Goal: Task Accomplishment & Management: Manage account settings

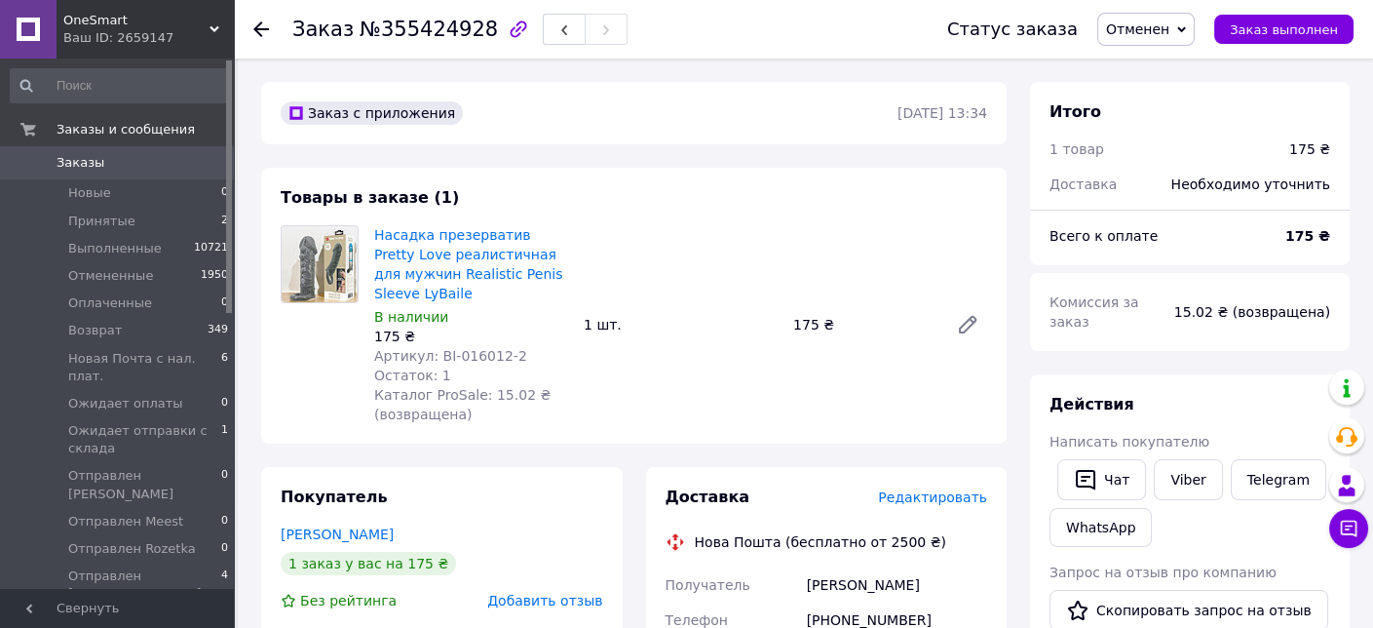
click at [258, 23] on use at bounding box center [261, 29] width 16 height 16
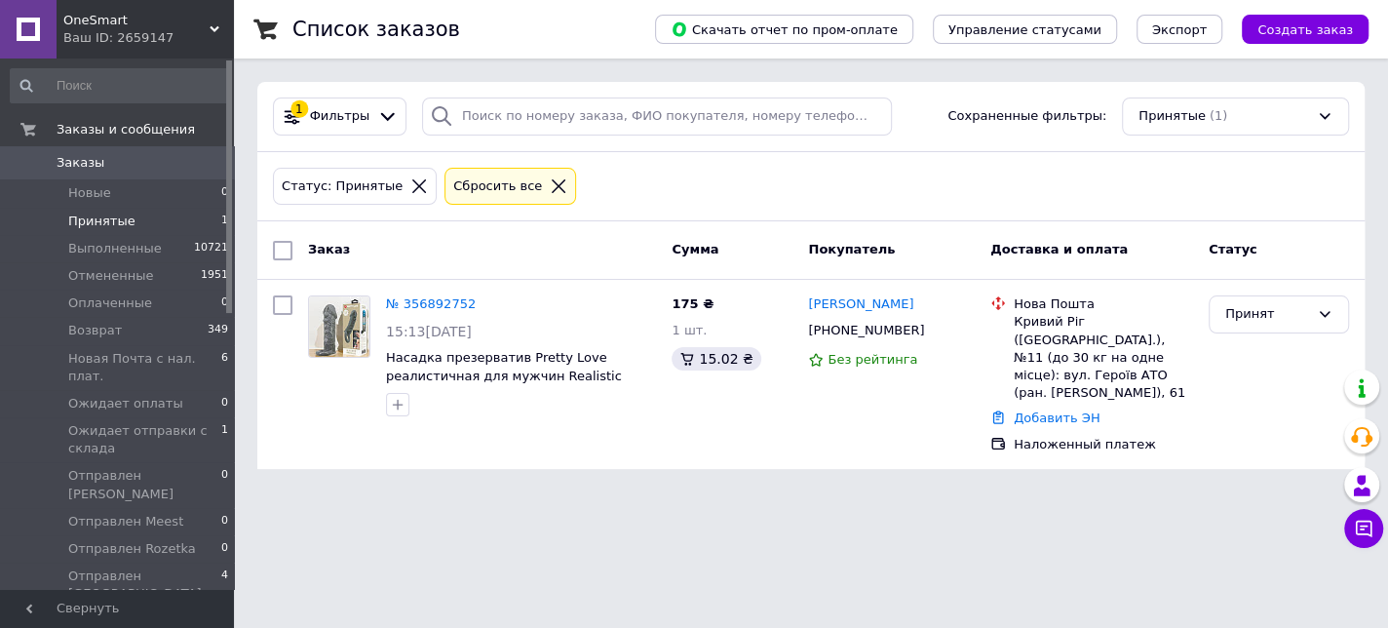
click at [550, 187] on icon at bounding box center [559, 186] width 18 height 18
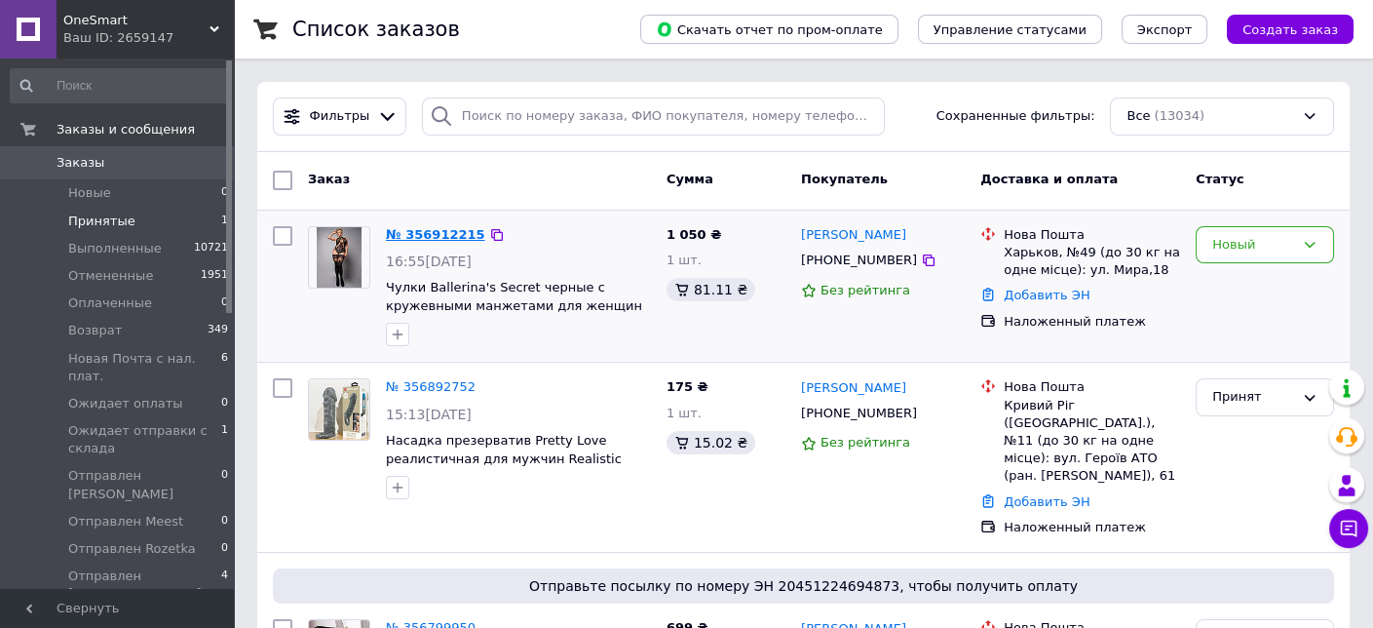
click at [432, 227] on link "№ 356912215" at bounding box center [435, 234] width 99 height 15
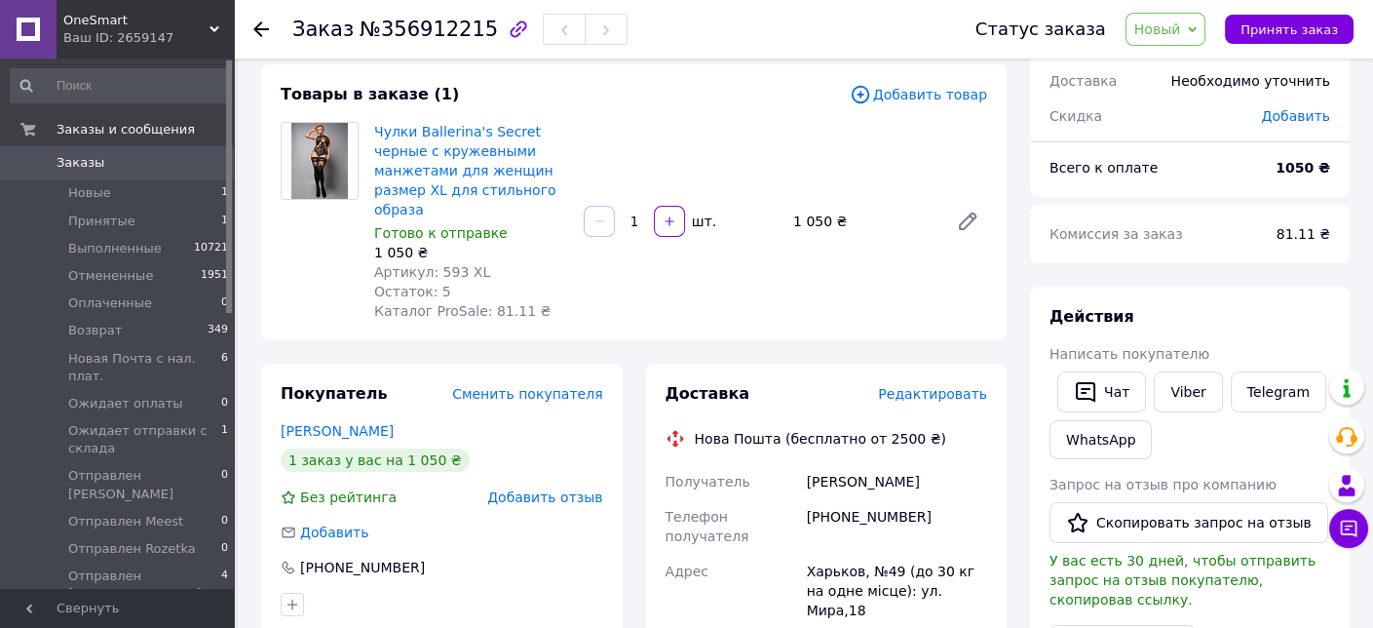
scroll to position [97, 0]
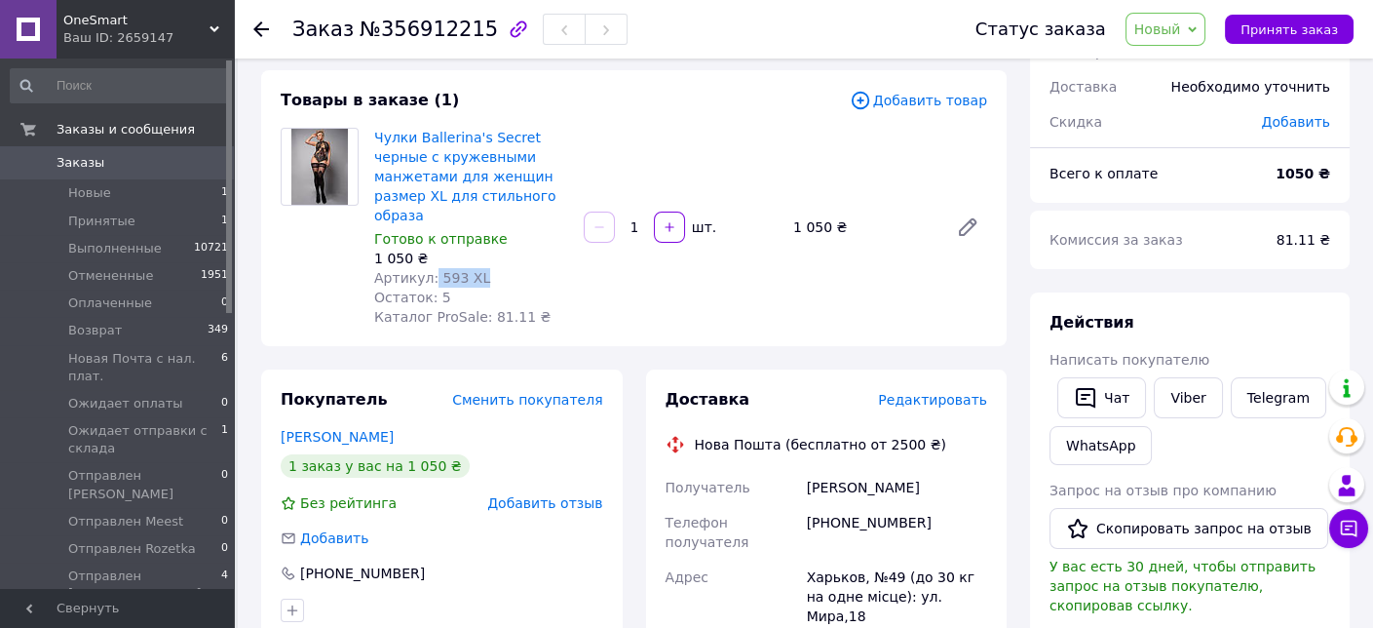
drag, startPoint x: 479, startPoint y: 255, endPoint x: 428, endPoint y: 254, distance: 51.7
click at [428, 268] on div "Артикул: 593 XL" at bounding box center [471, 277] width 194 height 19
copy span "593 XL"
click at [872, 505] on div "[PHONE_NUMBER]" at bounding box center [897, 532] width 188 height 55
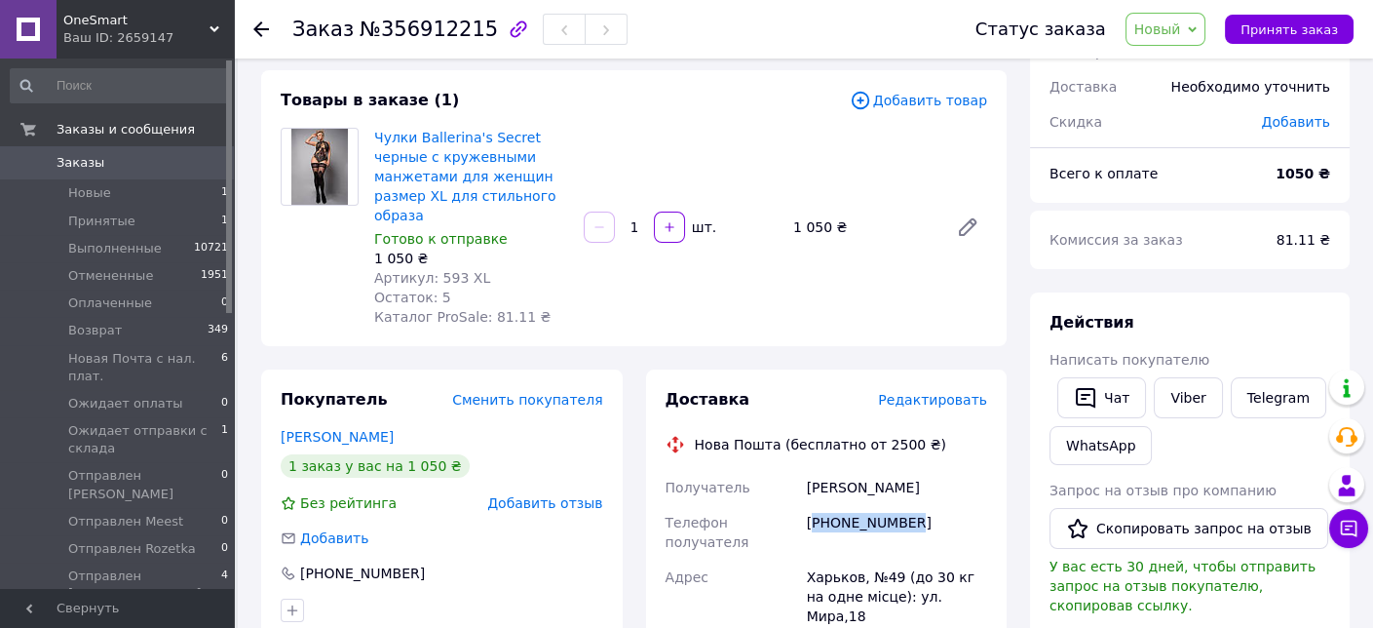
copy div "380951030527"
click at [425, 24] on span "№356912215" at bounding box center [429, 29] width 138 height 23
copy span "356912215"
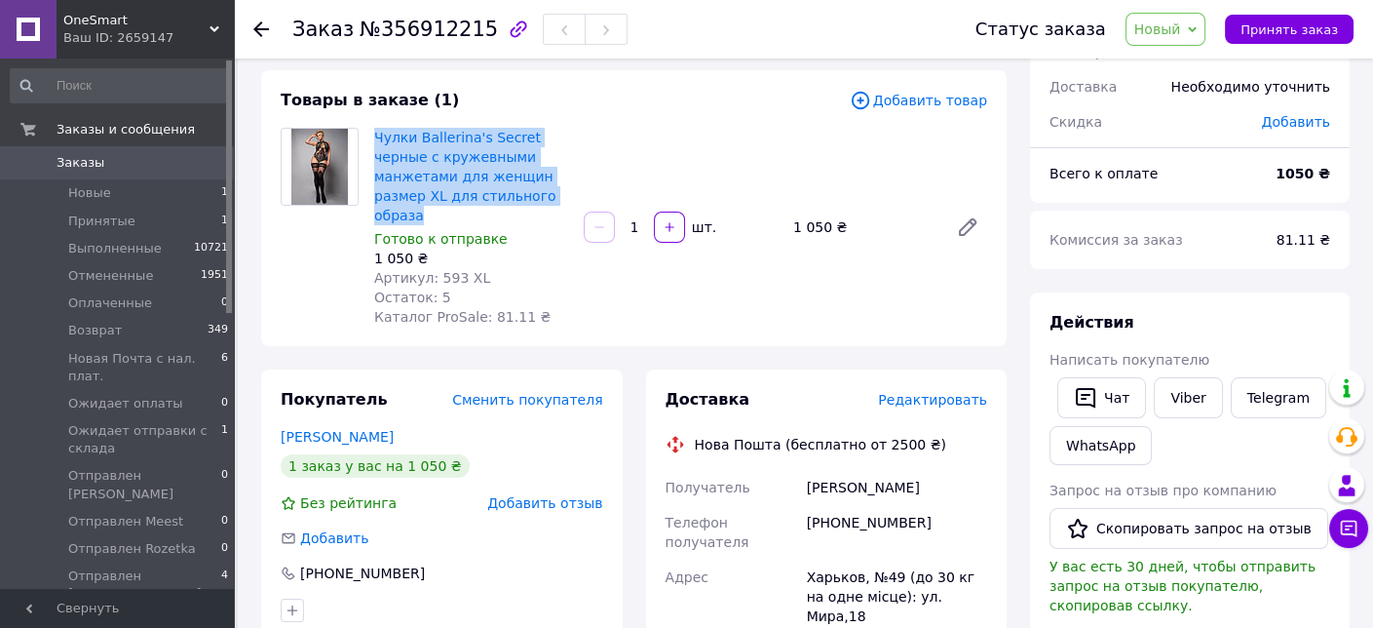
drag, startPoint x: 509, startPoint y: 195, endPoint x: 372, endPoint y: 139, distance: 147.3
click at [372, 139] on div "Чулки Ballerina's Secret черные с кружевными манжетами для женщин размер XL для…" at bounding box center [470, 227] width 209 height 207
copy link "Чулки Ballerina's Secret черные с кружевными манжетами для женщин размер XL для…"
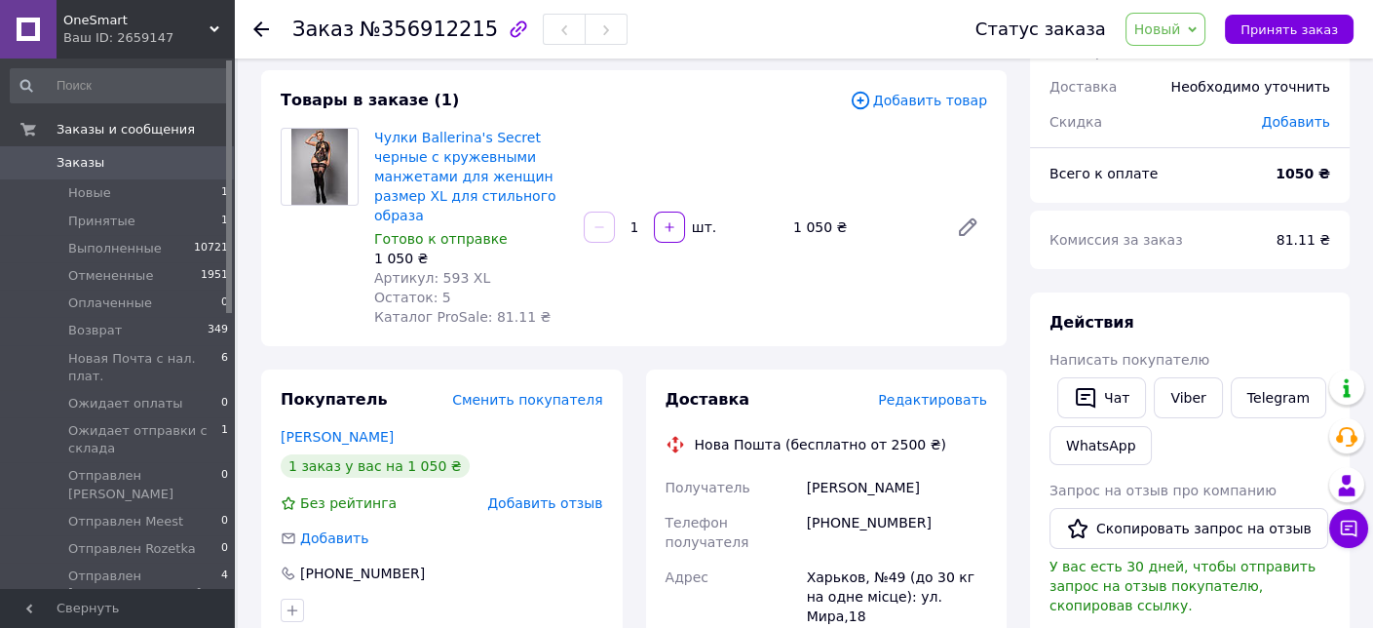
click at [842, 470] on div "[PERSON_NAME]" at bounding box center [897, 487] width 188 height 35
copy div "[PERSON_NAME]"
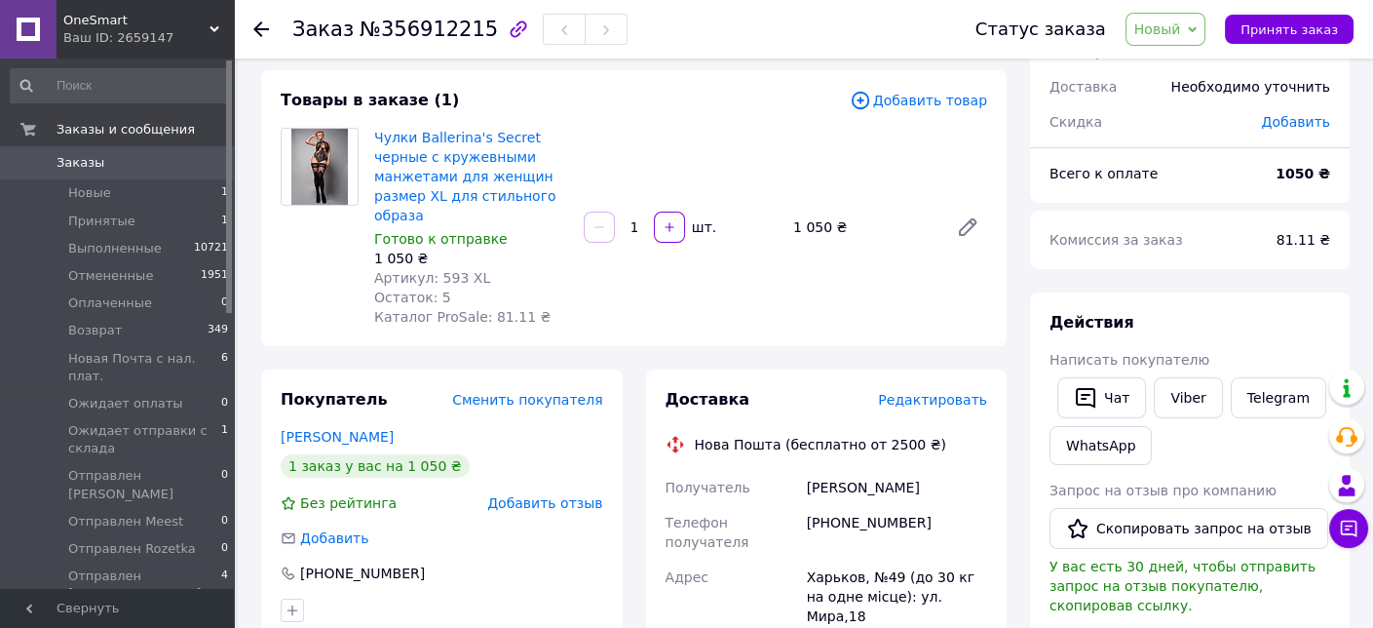
click at [923, 559] on div "Харьков, №49 (до 30 кг на одне місце): ул. Мира,18" at bounding box center [897, 596] width 188 height 74
copy div "Харьков, №49 (до 30 кг на одне місце): ул. Мира,18"
click at [1192, 45] on span "Новый" at bounding box center [1165, 29] width 81 height 33
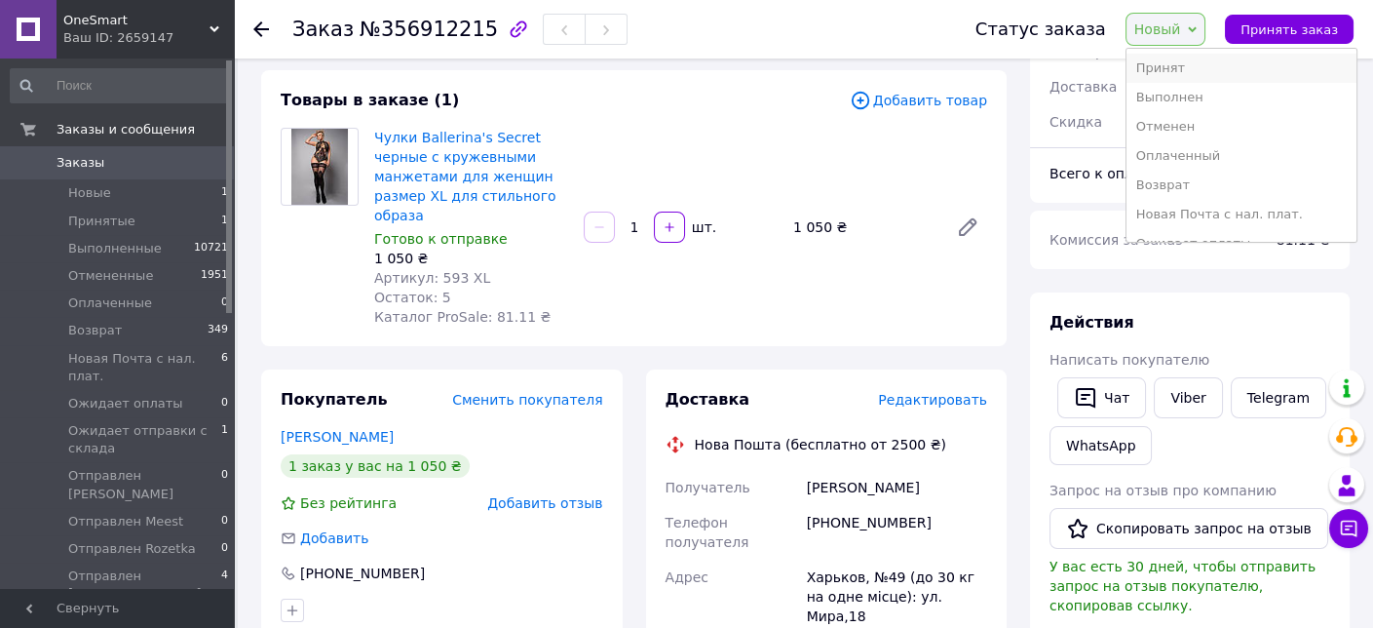
click at [1185, 62] on li "Принят" at bounding box center [1241, 68] width 230 height 29
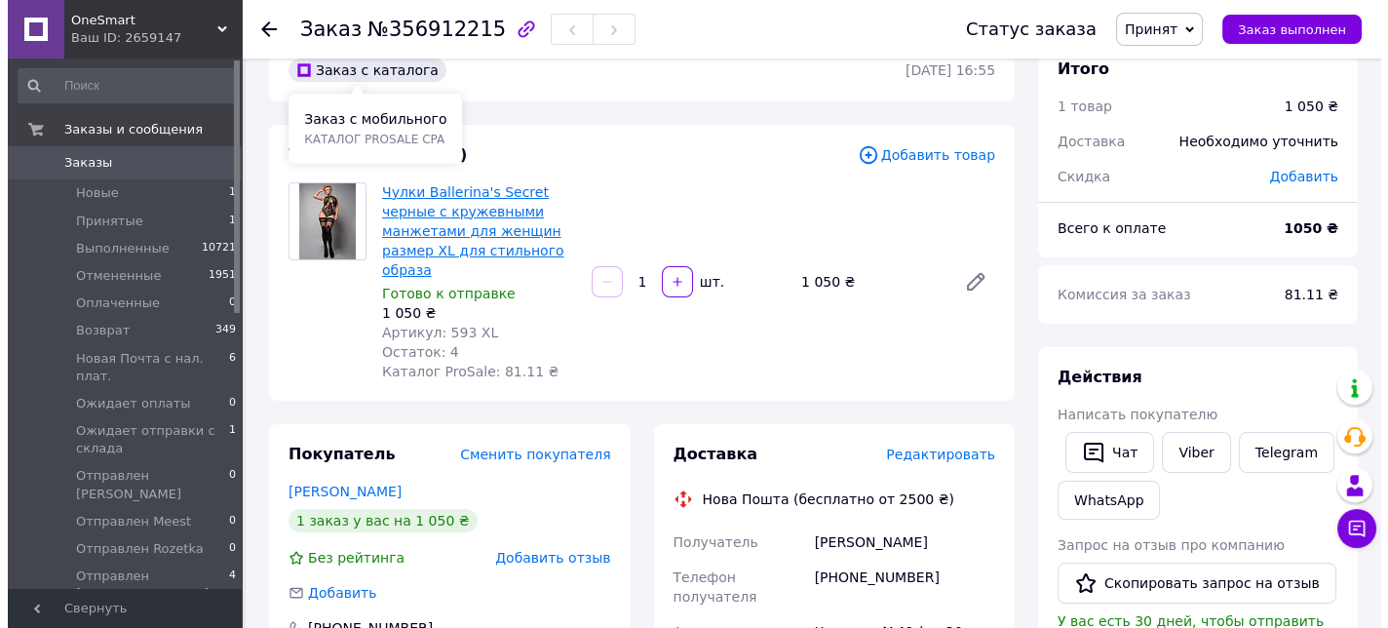
scroll to position [0, 0]
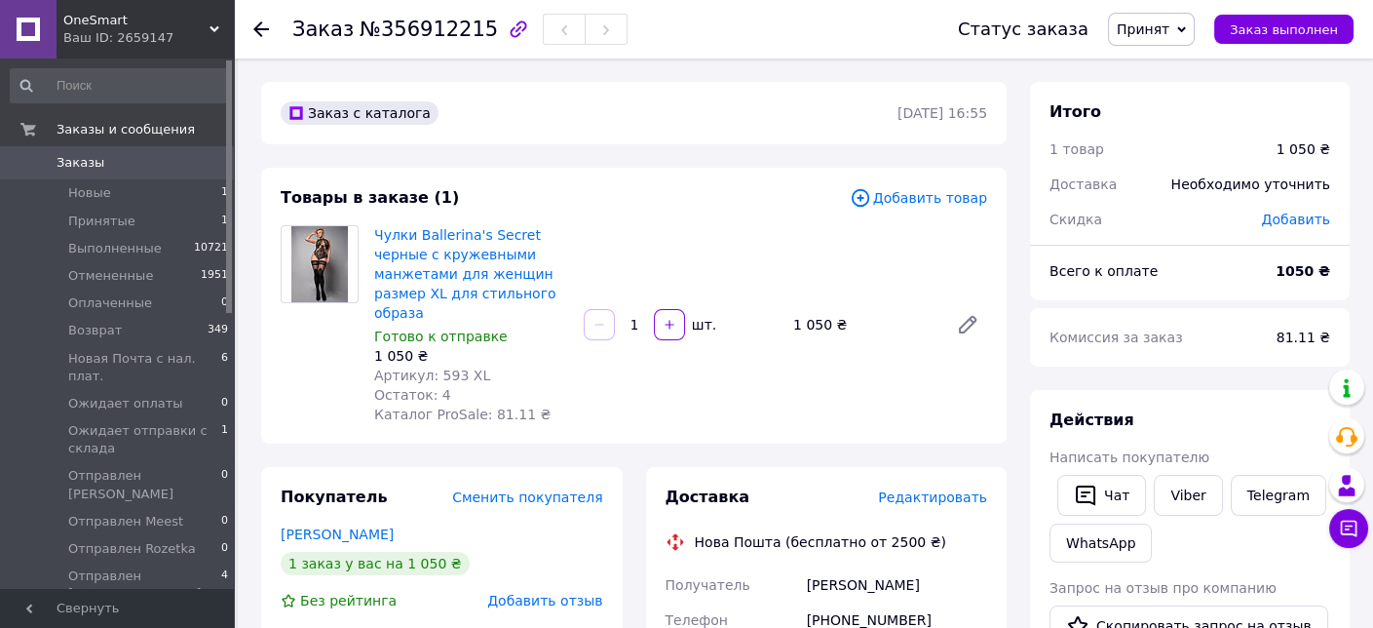
click at [143, 152] on link "Заказы 0" at bounding box center [120, 162] width 240 height 33
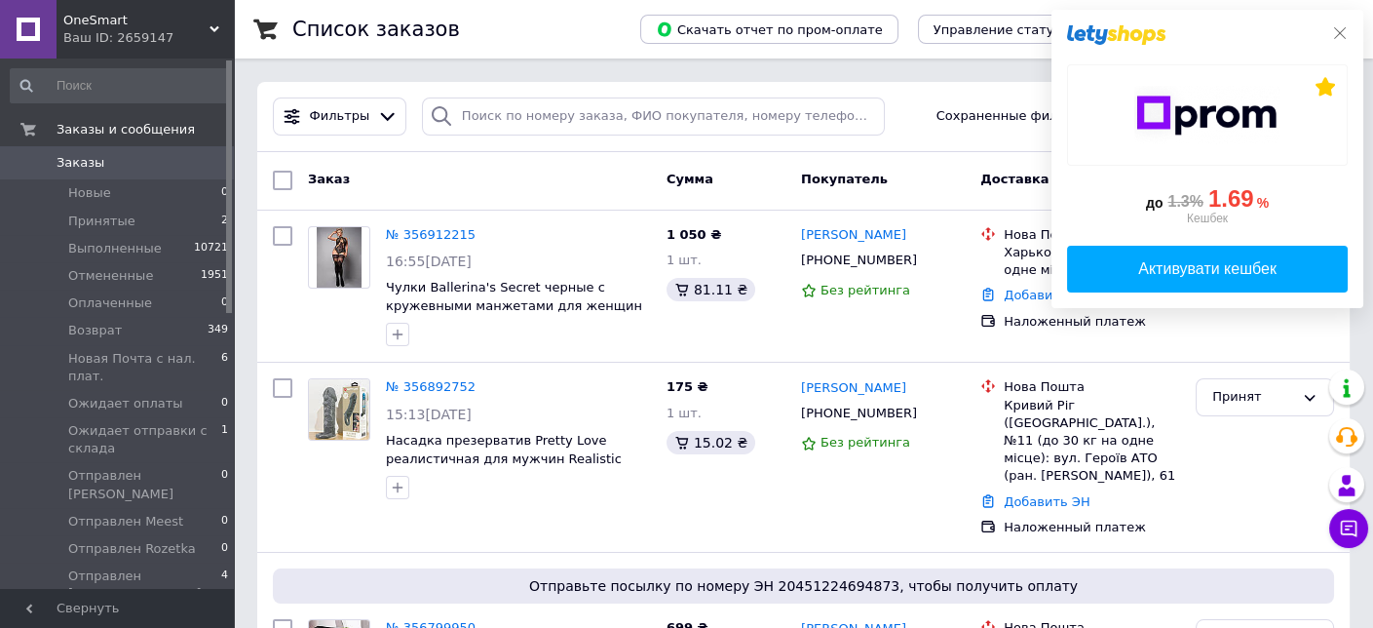
click at [1342, 36] on icon at bounding box center [1340, 33] width 12 height 12
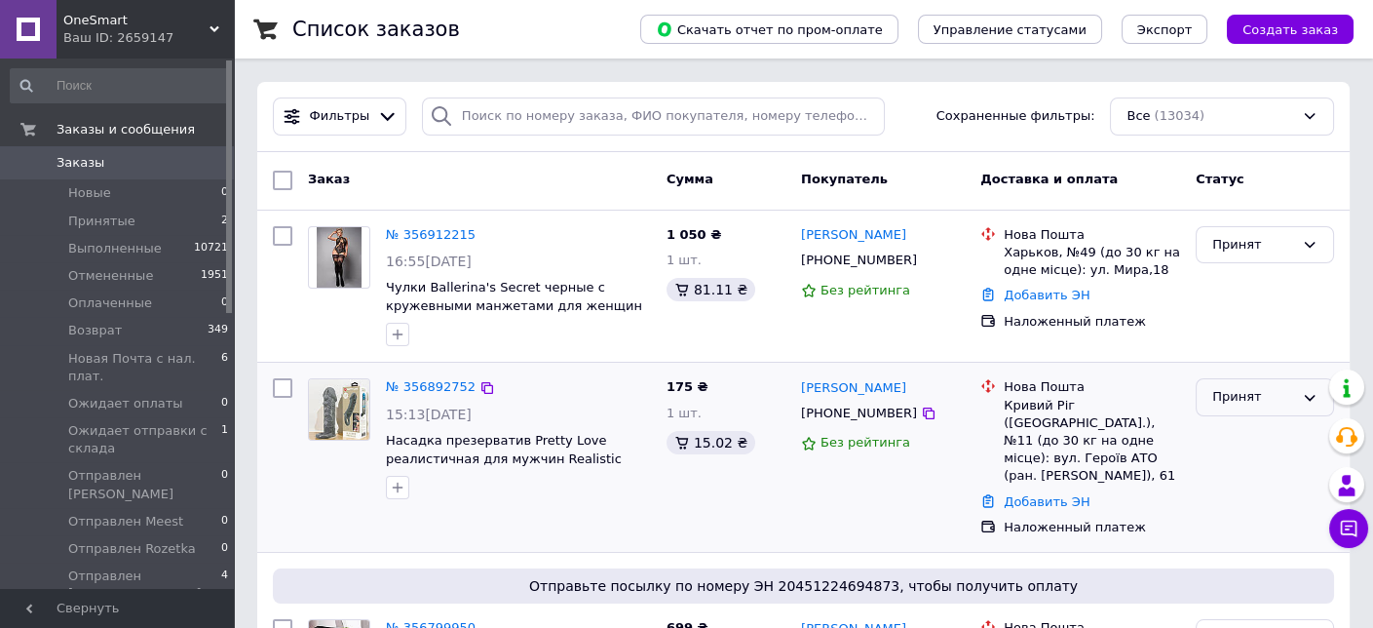
click at [1229, 413] on div "Принят" at bounding box center [1265, 397] width 138 height 38
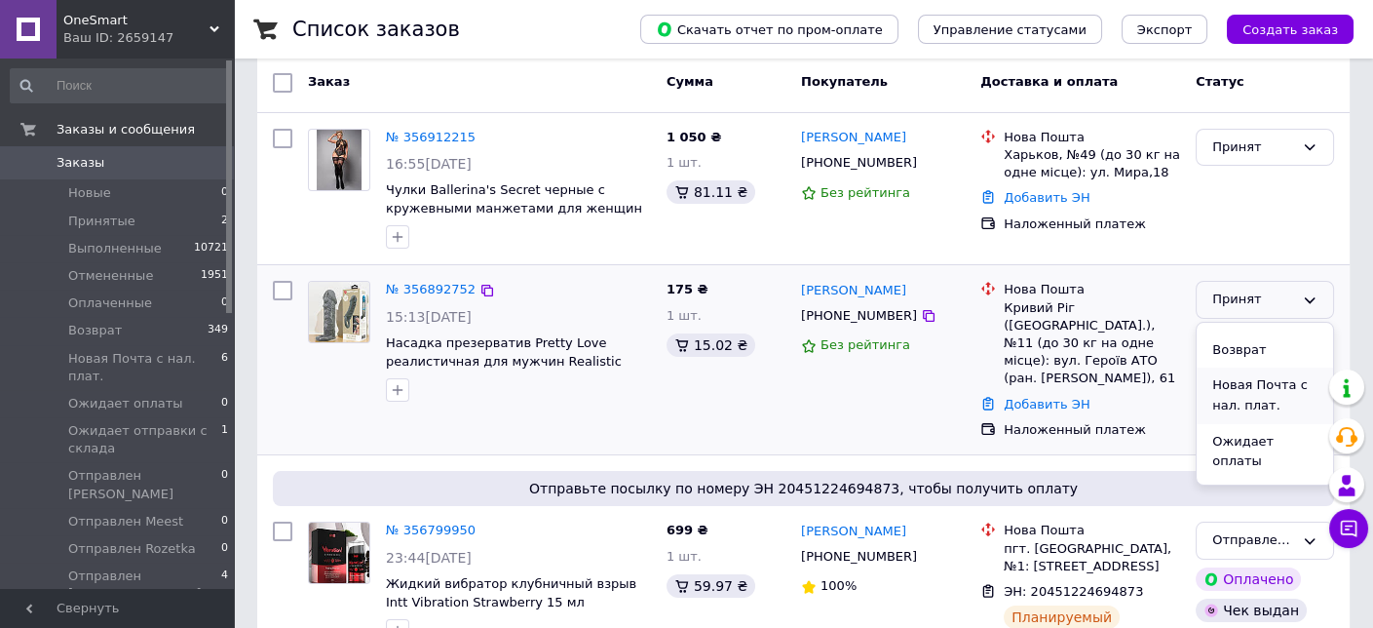
scroll to position [195, 0]
click at [1249, 400] on li "Ожидает отправки с склада" at bounding box center [1265, 420] width 136 height 76
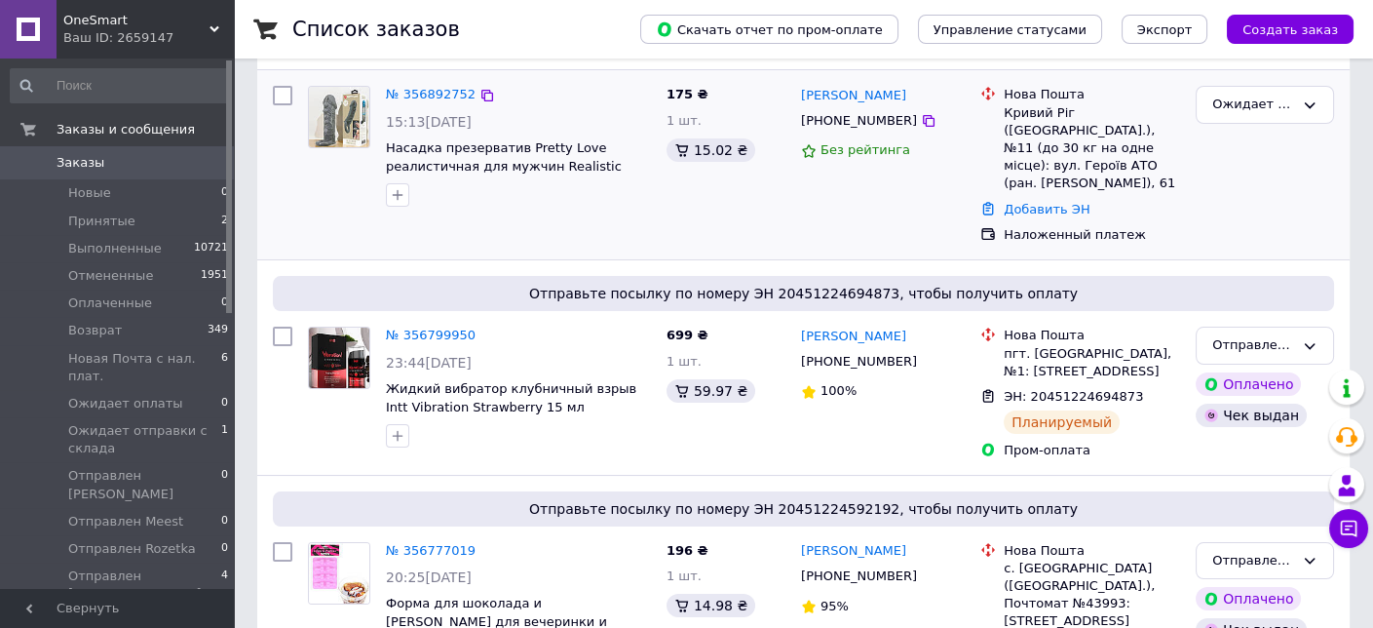
scroll to position [0, 0]
